Goal: Check status

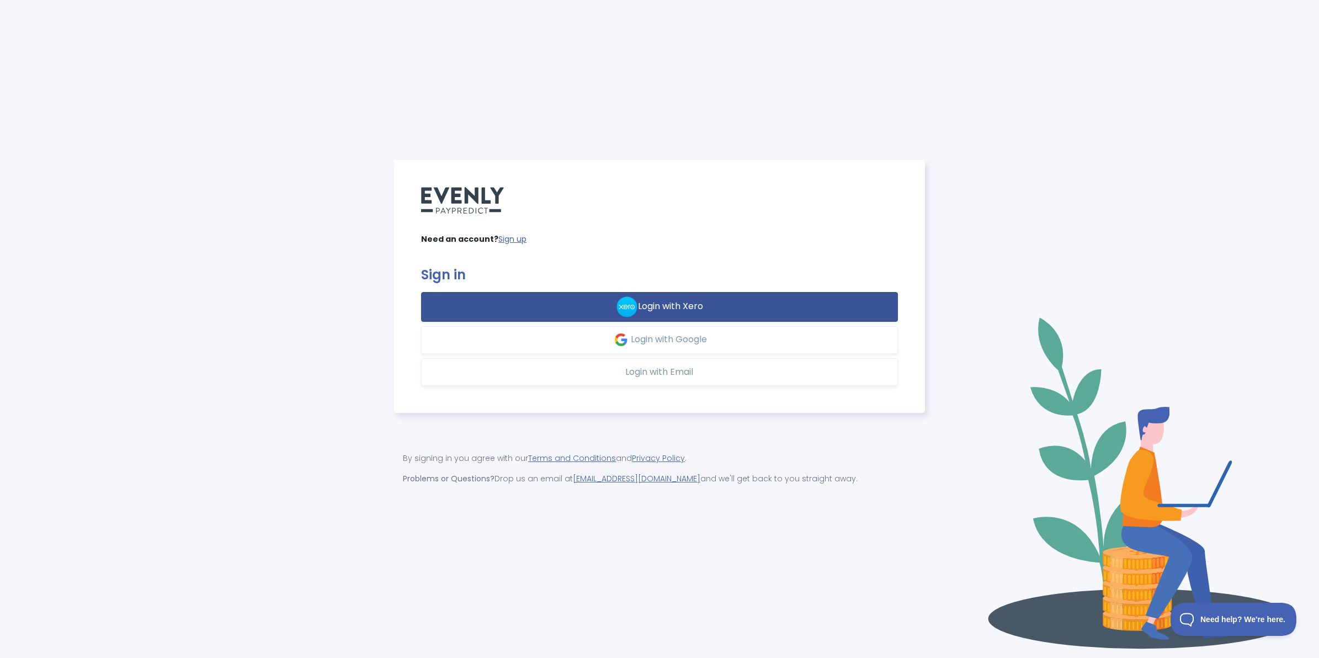
click at [692, 305] on span "Login with Xero" at bounding box center [670, 306] width 65 height 13
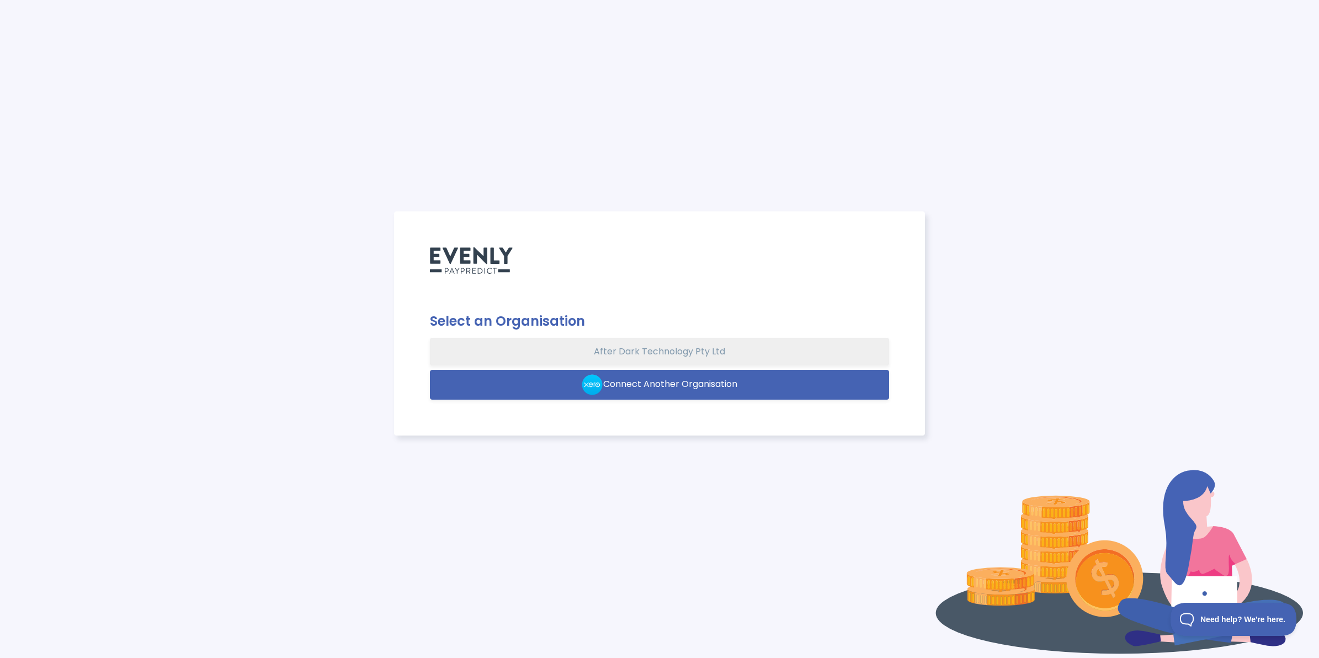
click at [701, 358] on button "After Dark Technology Pty Ltd" at bounding box center [659, 352] width 459 height 28
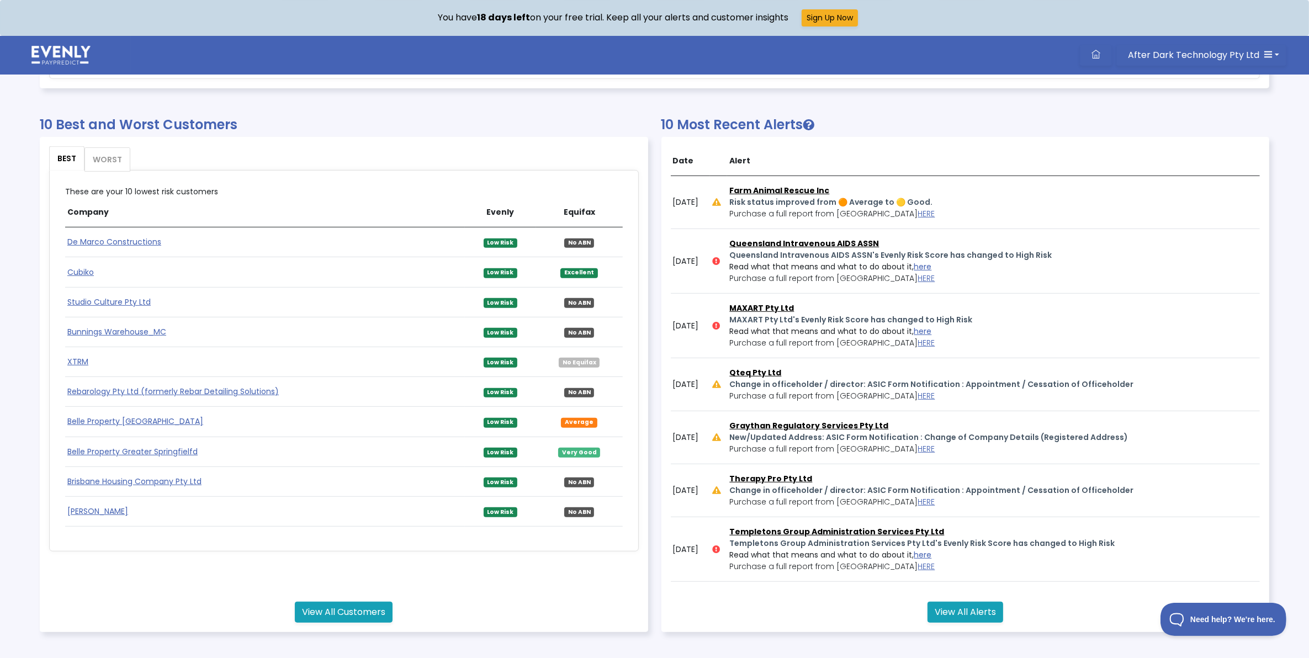
scroll to position [624, 0]
click at [108, 162] on link "WORST" at bounding box center [107, 159] width 45 height 23
